Goal: Task Accomplishment & Management: Use online tool/utility

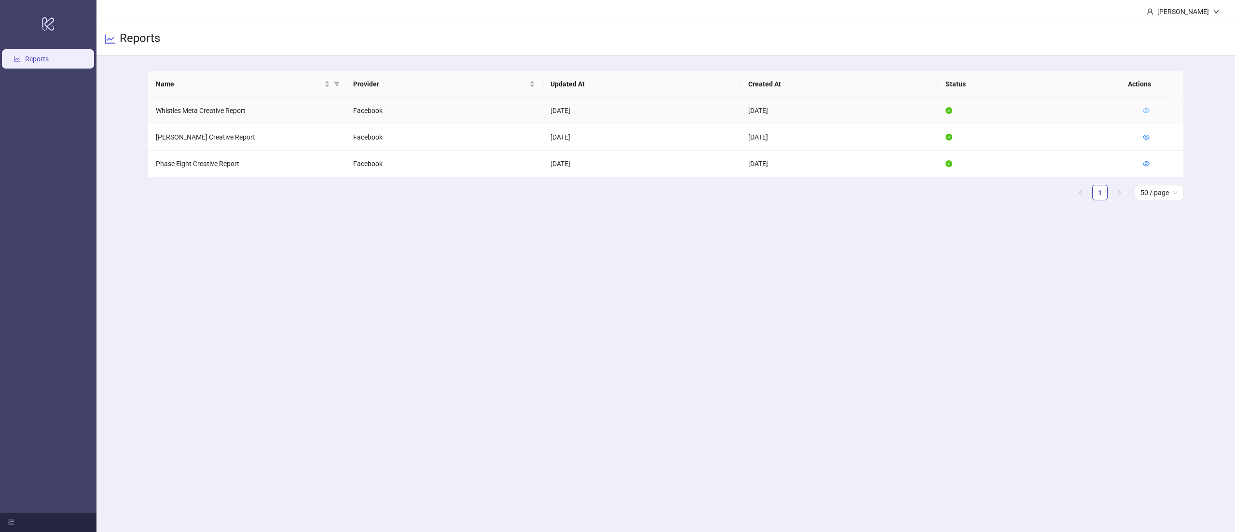
click at [1147, 109] on icon "eye" at bounding box center [1146, 110] width 7 height 7
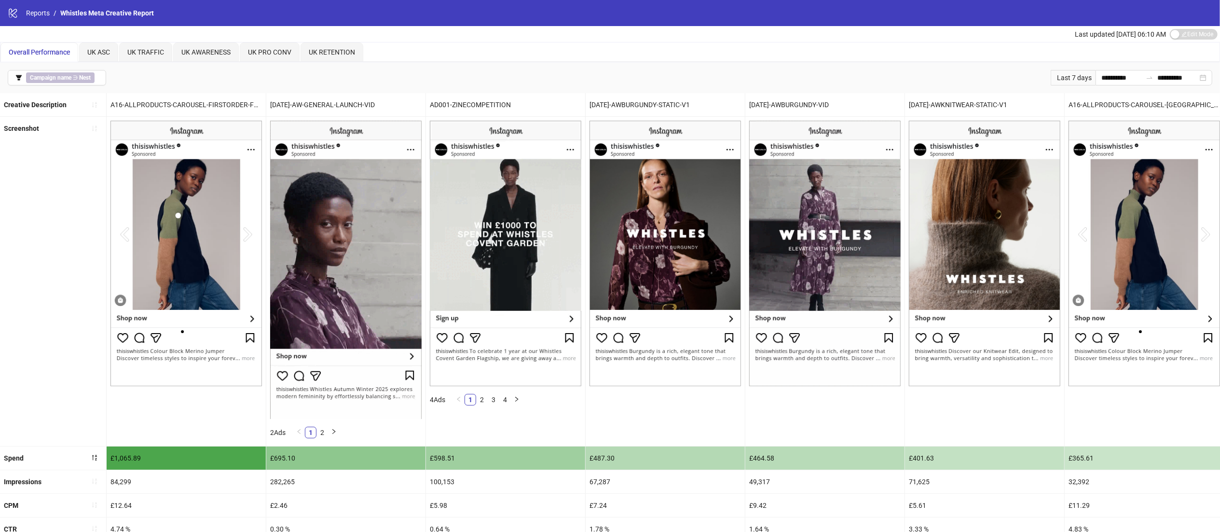
click at [53, 52] on span "Overall Performance" at bounding box center [39, 52] width 61 height 8
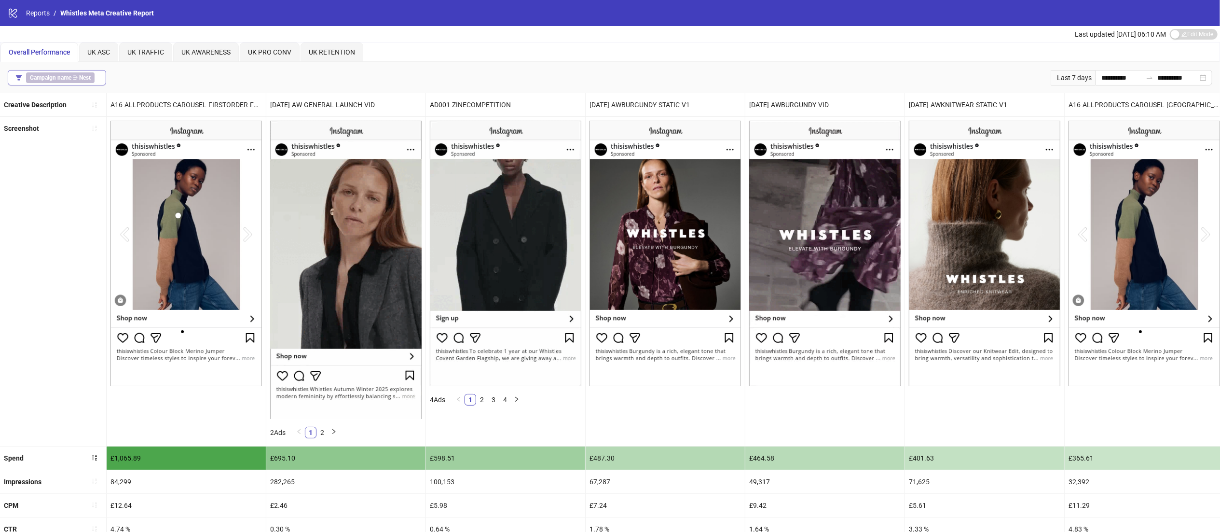
click at [69, 76] on b "Campaign name" at bounding box center [50, 77] width 41 height 7
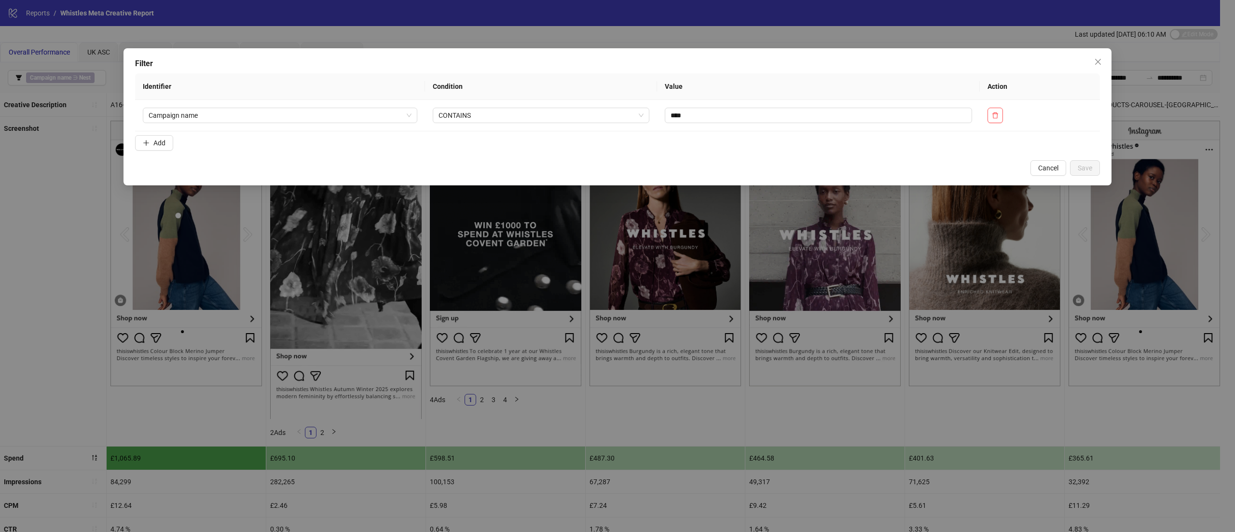
click at [177, 144] on form "Identifier Condition Value Action Campaign name CONTAINS **** Add" at bounding box center [617, 113] width 965 height 81
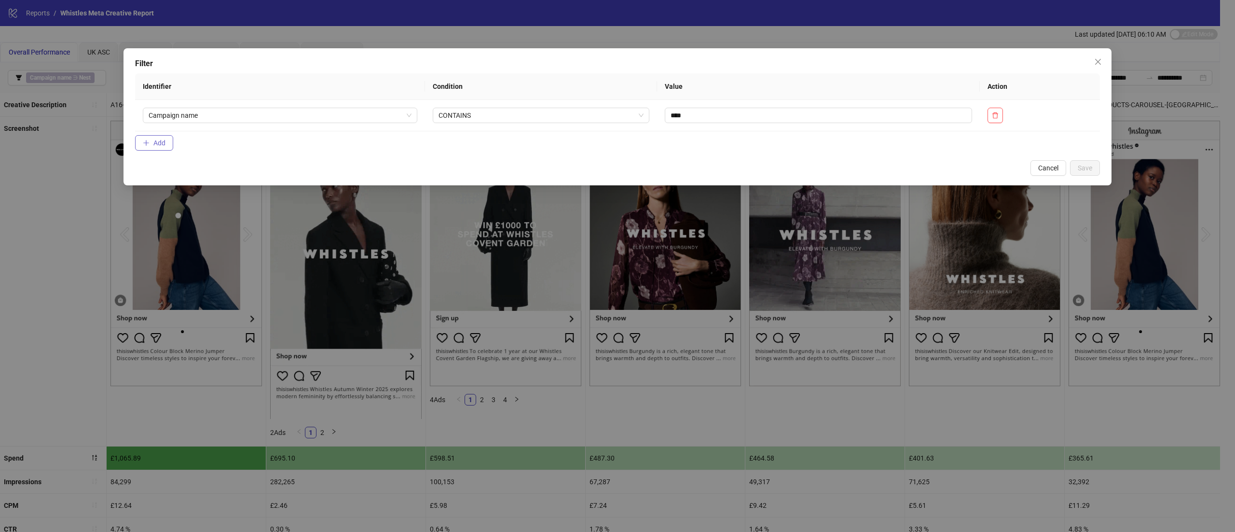
click at [164, 141] on span "Add" at bounding box center [159, 143] width 12 height 8
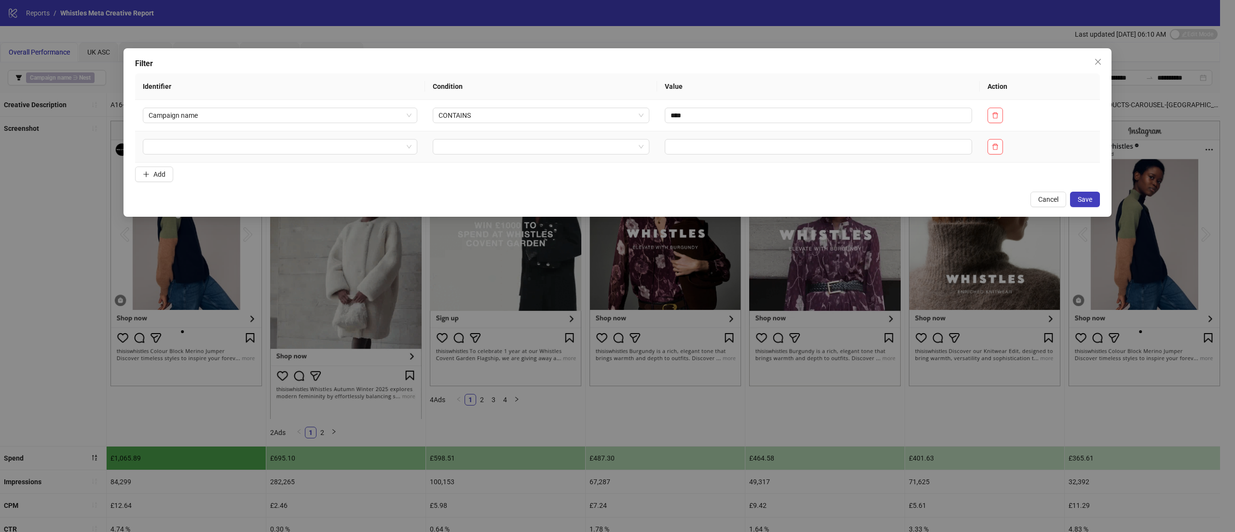
click at [212, 162] on td at bounding box center [280, 146] width 290 height 31
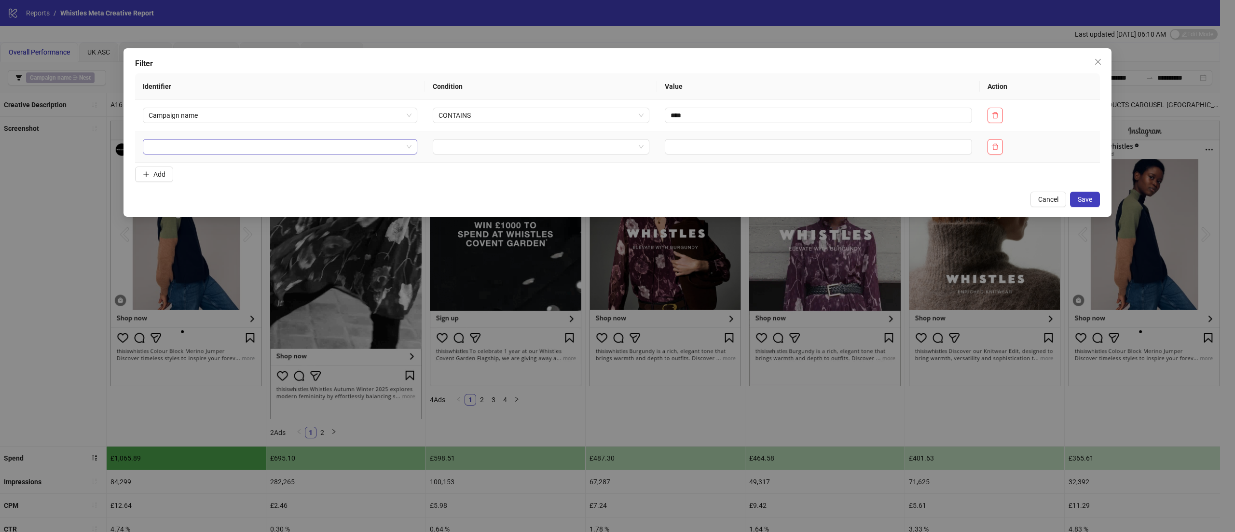
click at [197, 150] on input "search" at bounding box center [276, 146] width 254 height 14
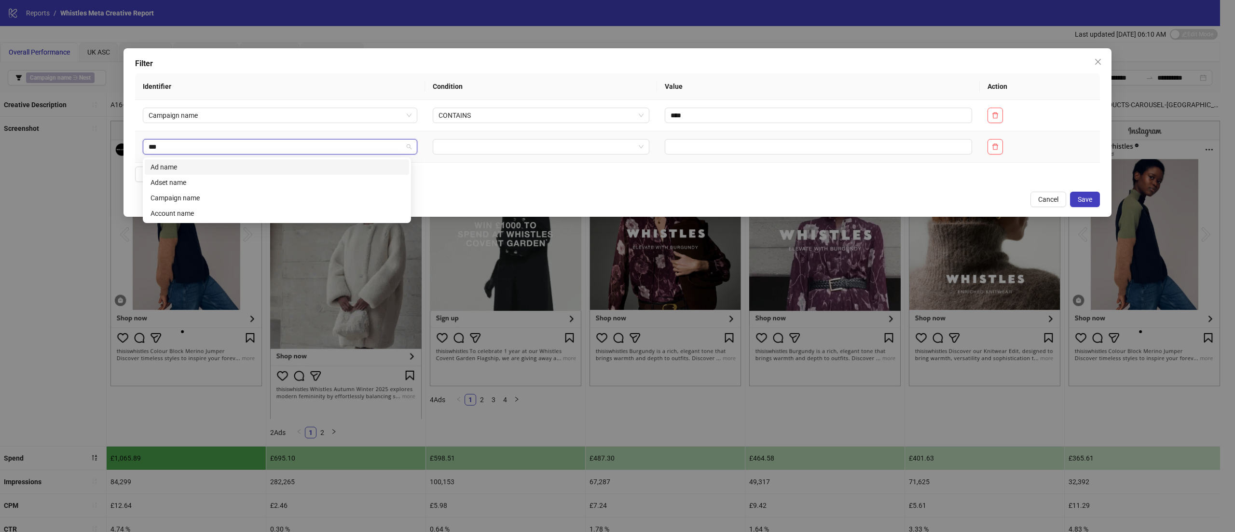
type input "****"
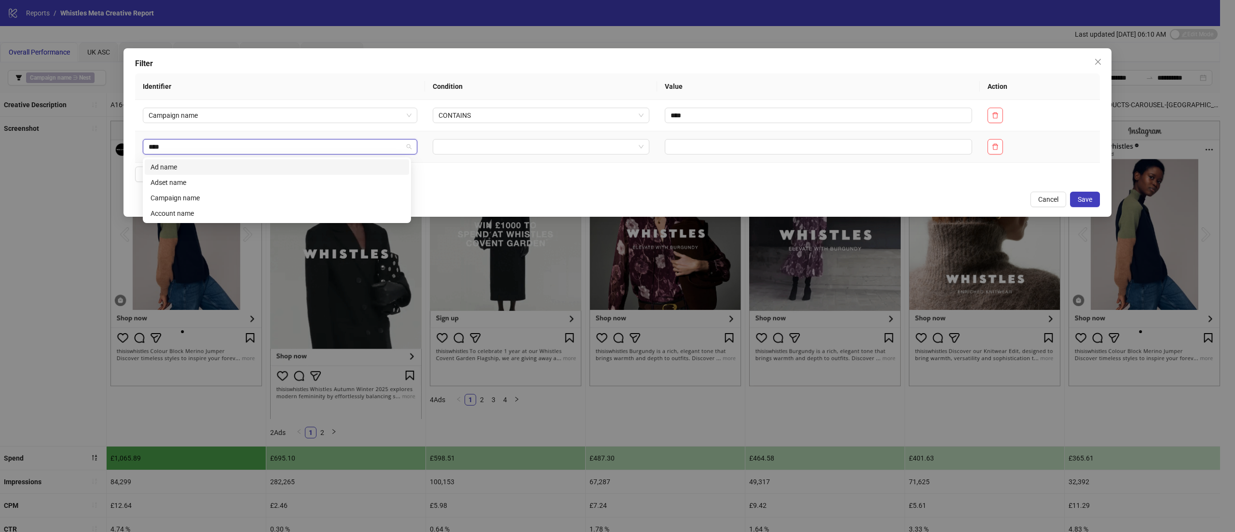
click at [199, 167] on div "Ad name" at bounding box center [276, 167] width 253 height 11
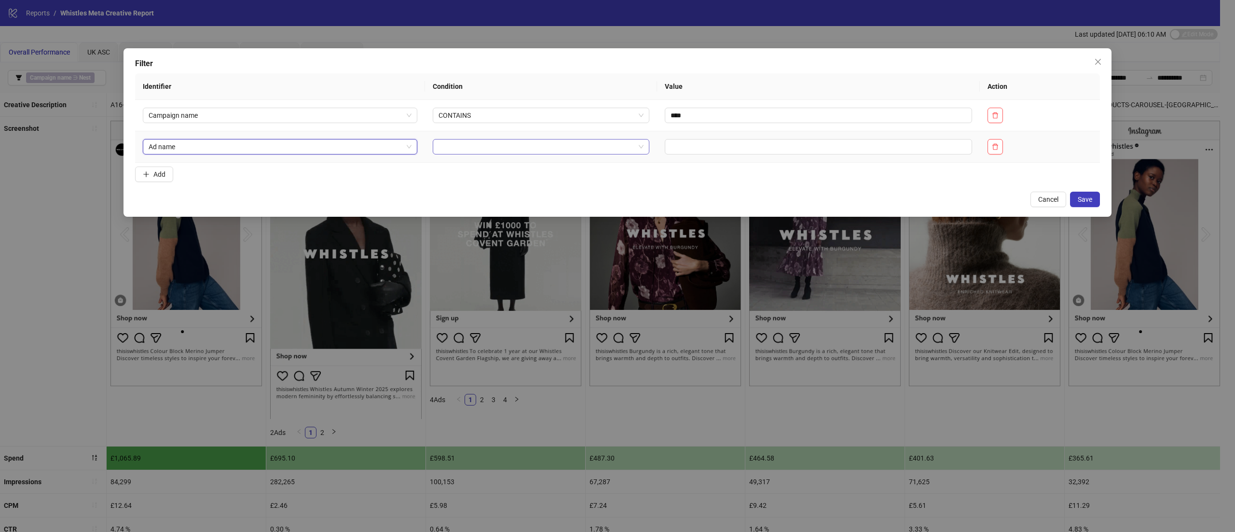
click at [477, 148] on input "search" at bounding box center [536, 146] width 196 height 14
click at [478, 187] on div "CONTAINS" at bounding box center [533, 182] width 198 height 11
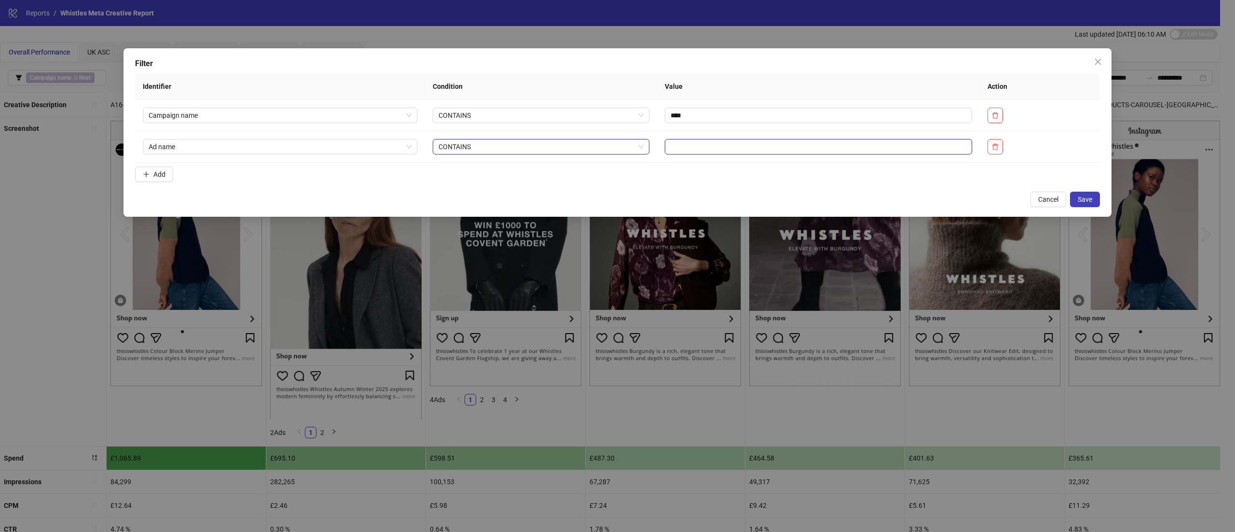
click at [716, 150] on input "text" at bounding box center [818, 146] width 307 height 15
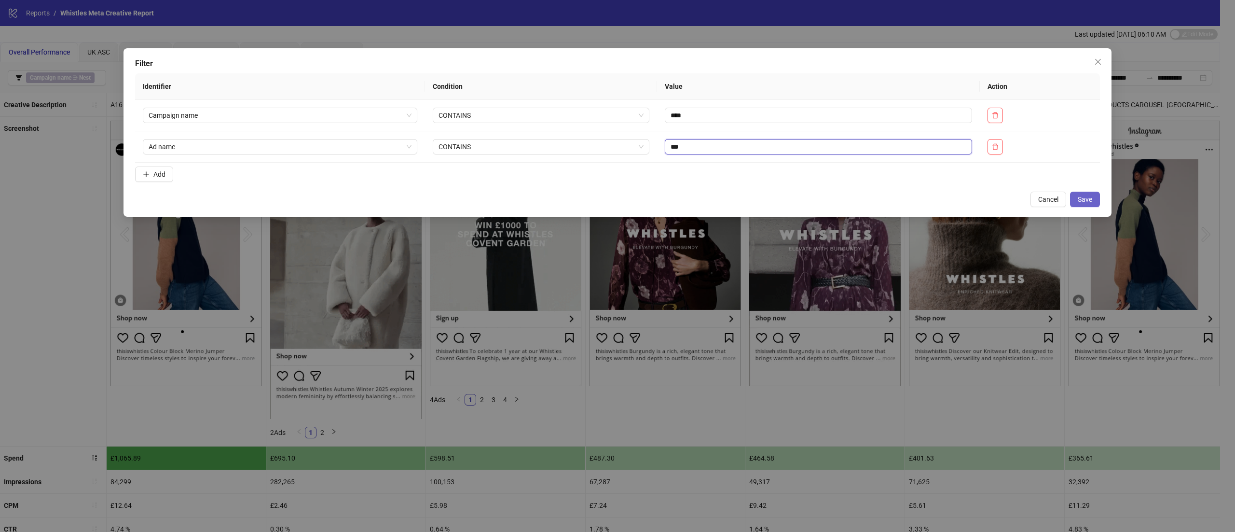
type input "***"
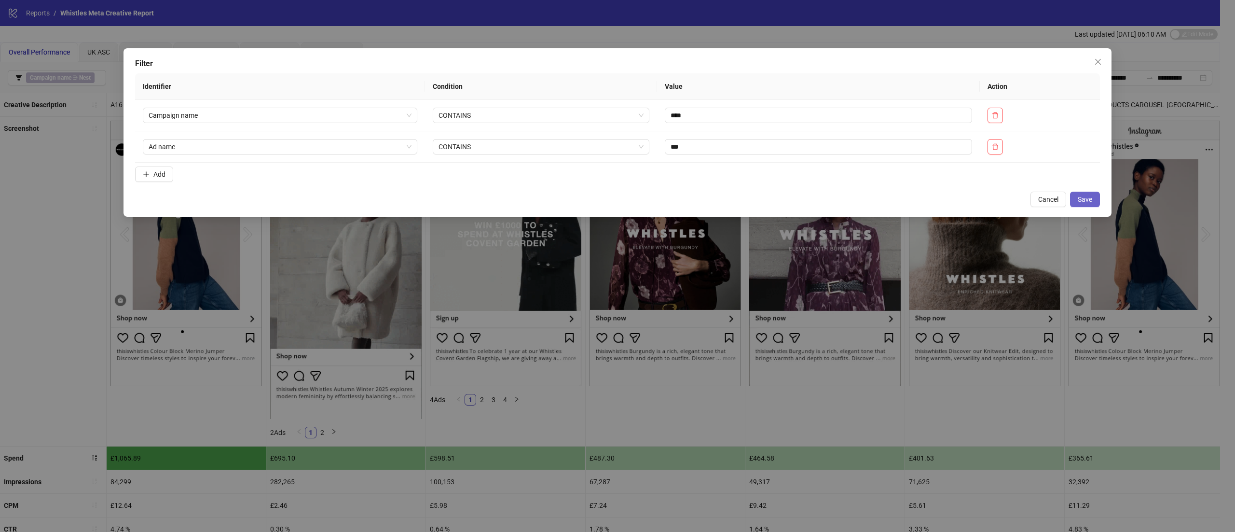
click at [1081, 203] on span "Save" at bounding box center [1085, 199] width 14 height 8
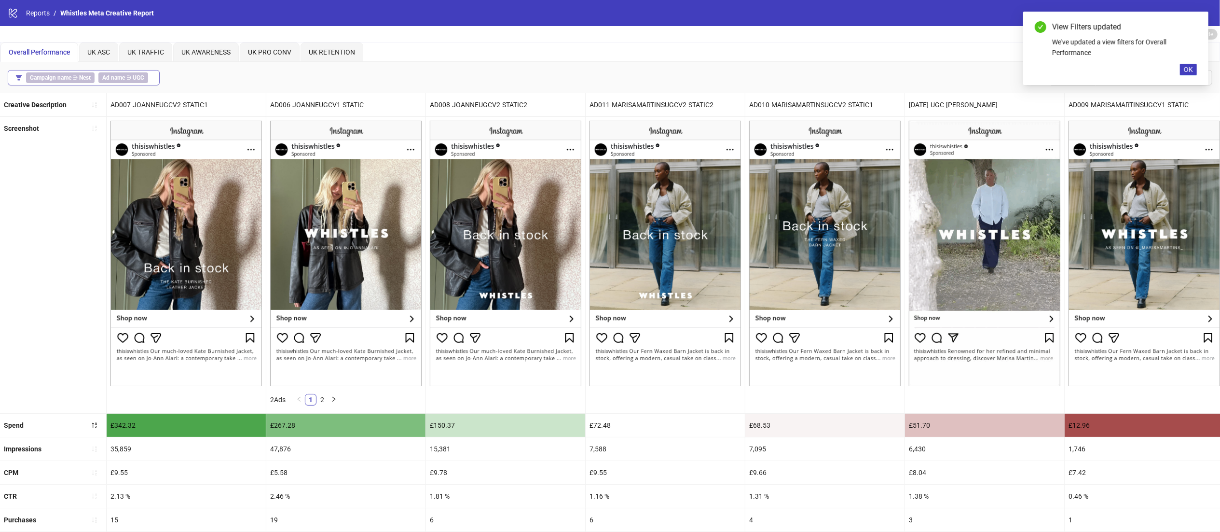
click at [131, 73] on span "Ad name ∋ UGC" at bounding box center [123, 77] width 50 height 11
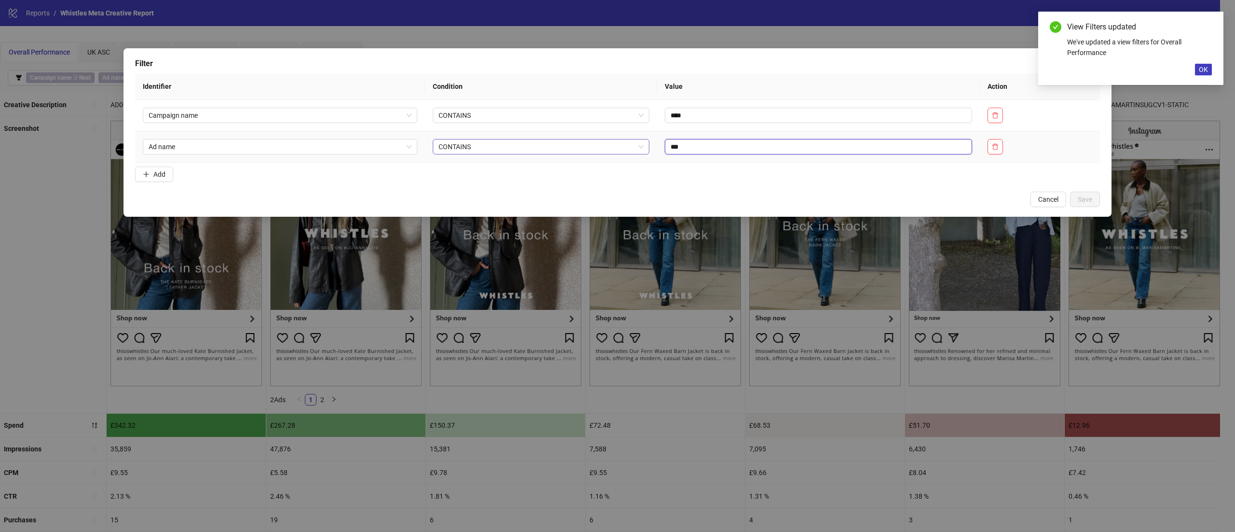
drag, startPoint x: 681, startPoint y: 148, endPoint x: 610, endPoint y: 142, distance: 71.7
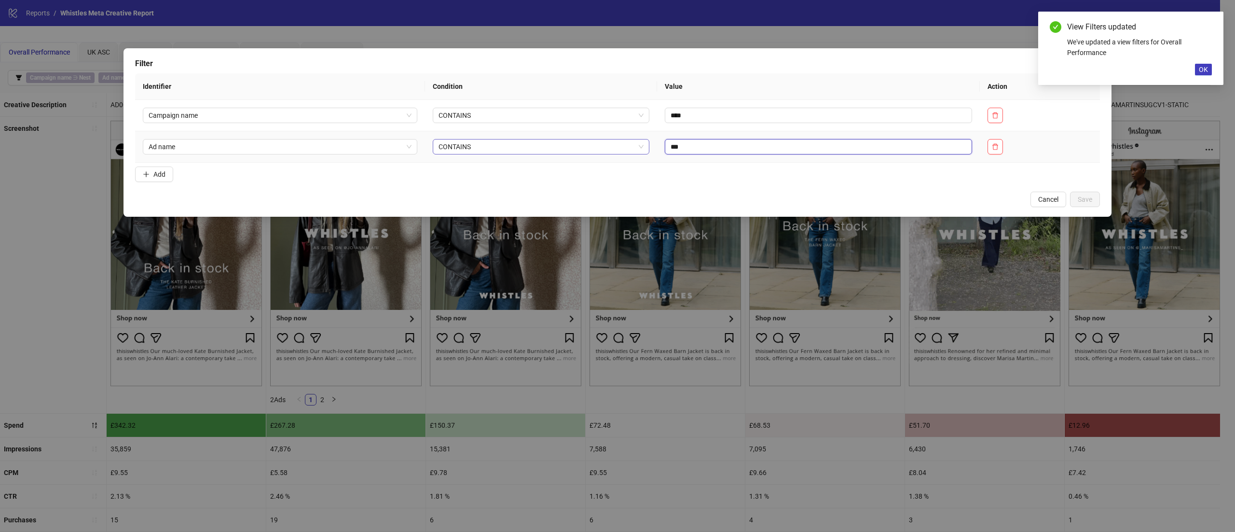
click at [610, 142] on tr "Ad name CONTAINS ***" at bounding box center [617, 146] width 965 height 31
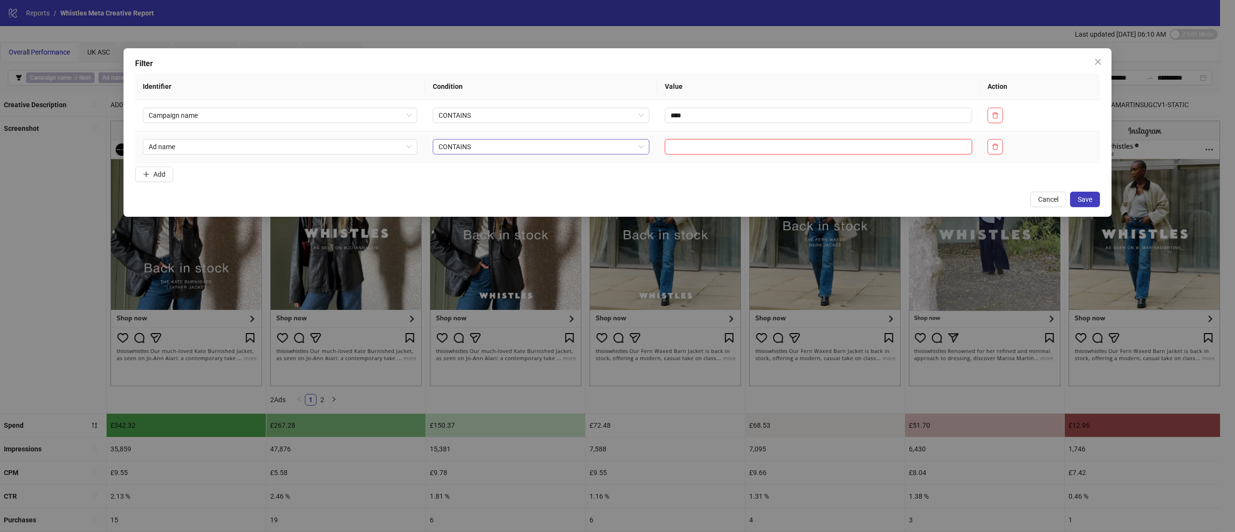
type input "*"
type input "******"
click at [1083, 198] on span "Save" at bounding box center [1085, 199] width 14 height 8
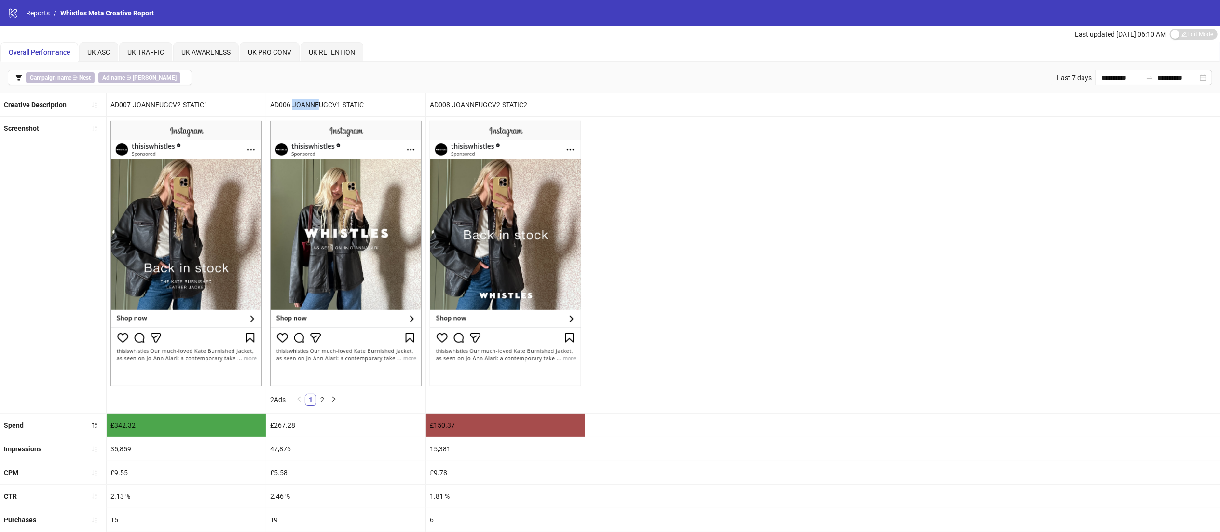
drag, startPoint x: 291, startPoint y: 101, endPoint x: 318, endPoint y: 109, distance: 28.2
click at [318, 109] on div "AD006-JOANNEUGCV1-STATIC" at bounding box center [345, 104] width 159 height 23
copy div "[PERSON_NAME]"
drag, startPoint x: 132, startPoint y: 106, endPoint x: 178, endPoint y: 106, distance: 45.3
click at [178, 106] on div "AD007-JOANNEUGCV2-STATIC1" at bounding box center [186, 104] width 159 height 23
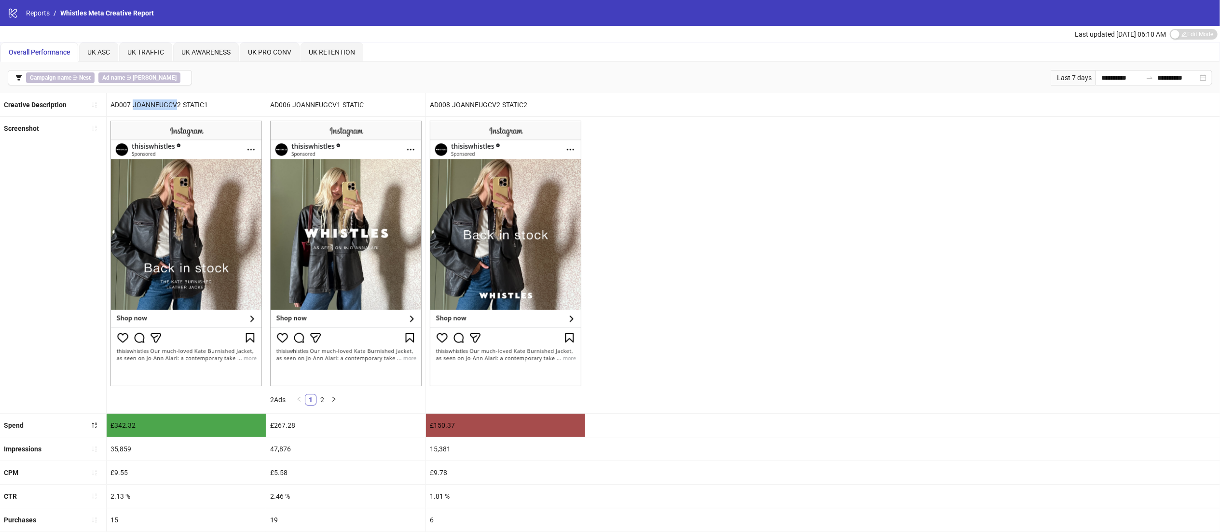
copy div "JOANNEUGCV"
